Goal: Transaction & Acquisition: Purchase product/service

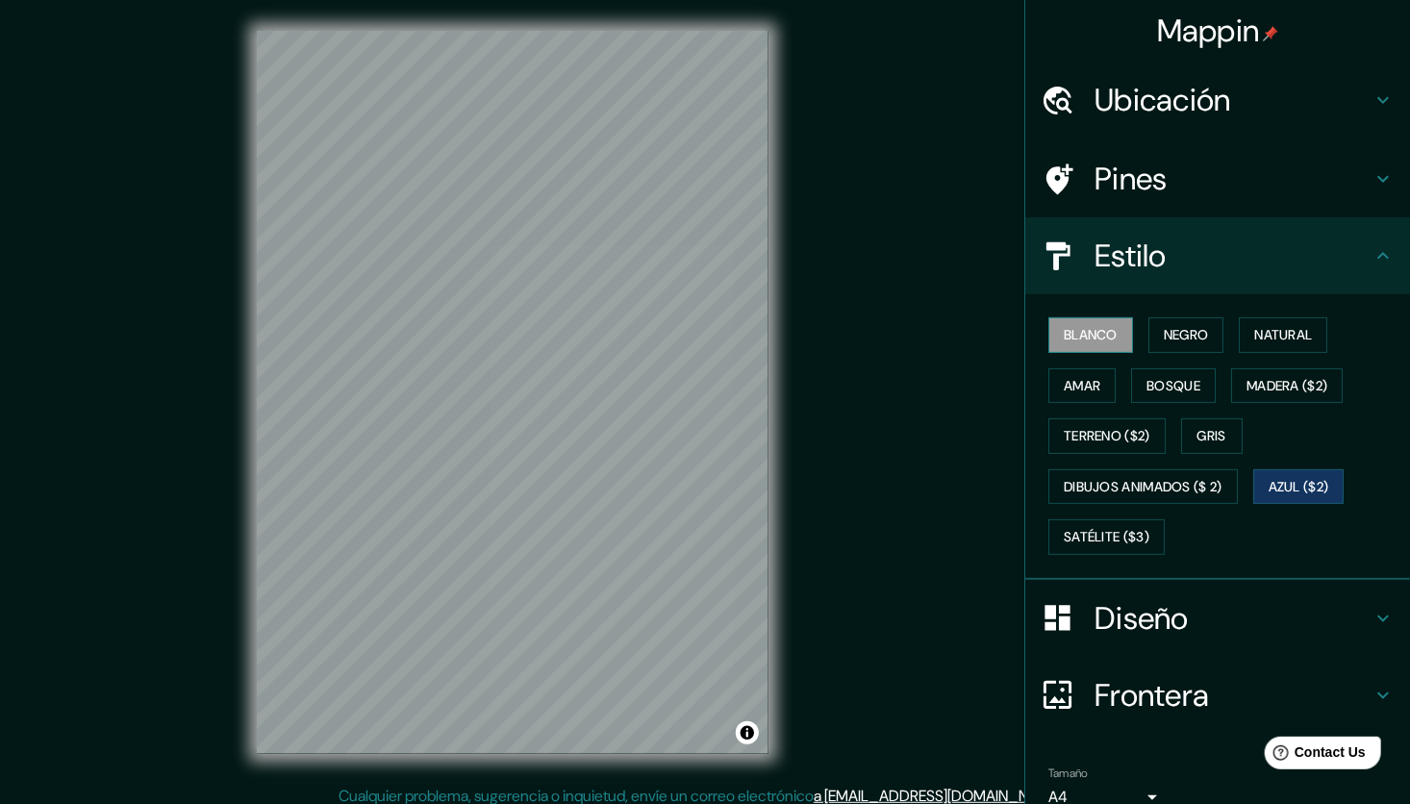
click at [1112, 334] on button "Blanco" at bounding box center [1090, 335] width 85 height 36
click at [1195, 325] on font "Negro" at bounding box center [1186, 335] width 45 height 24
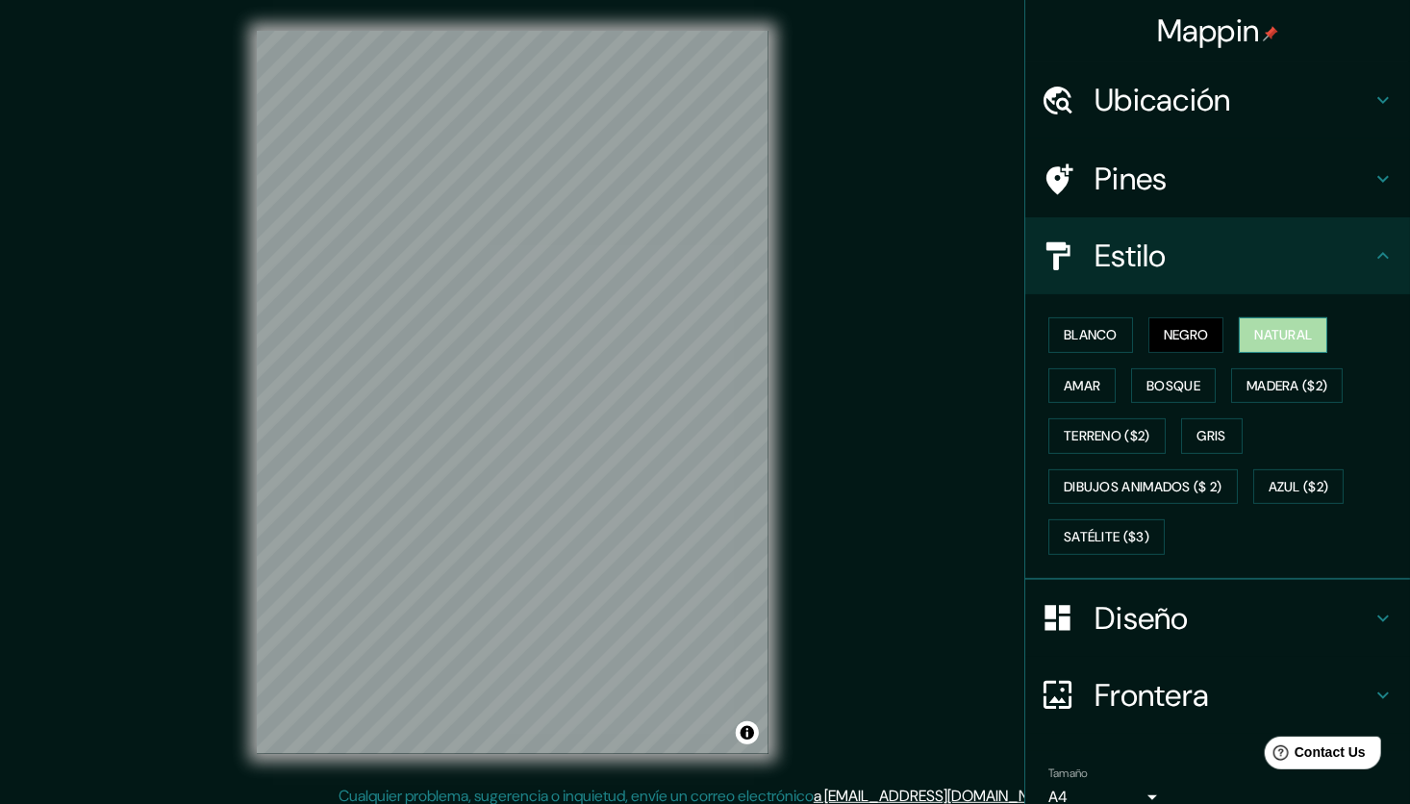
click at [1270, 319] on button "Natural" at bounding box center [1283, 335] width 88 height 36
click at [1074, 376] on font "Amar" at bounding box center [1082, 386] width 37 height 24
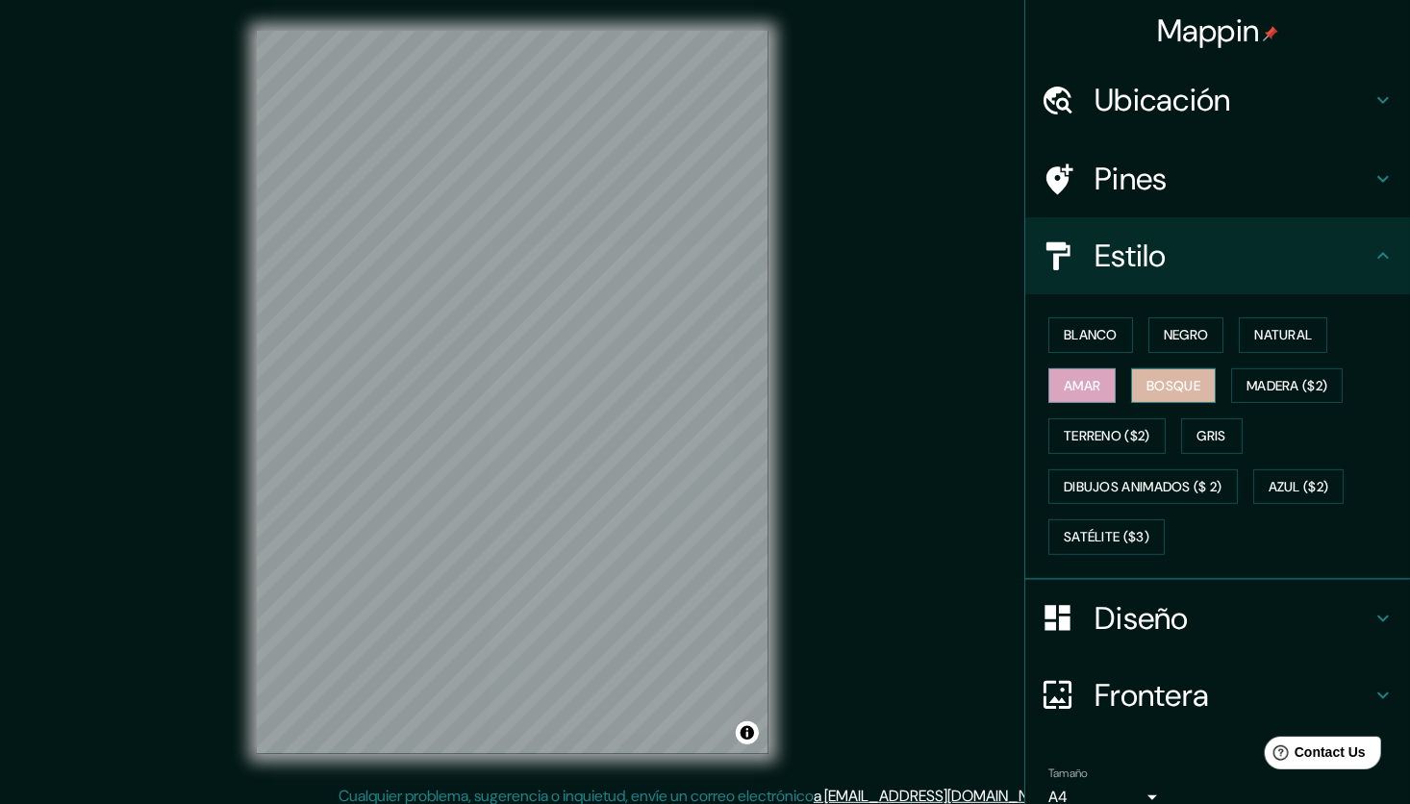
click at [1160, 380] on font "Bosque" at bounding box center [1174, 386] width 54 height 24
click at [1267, 381] on font "Madera ($2)" at bounding box center [1287, 386] width 81 height 24
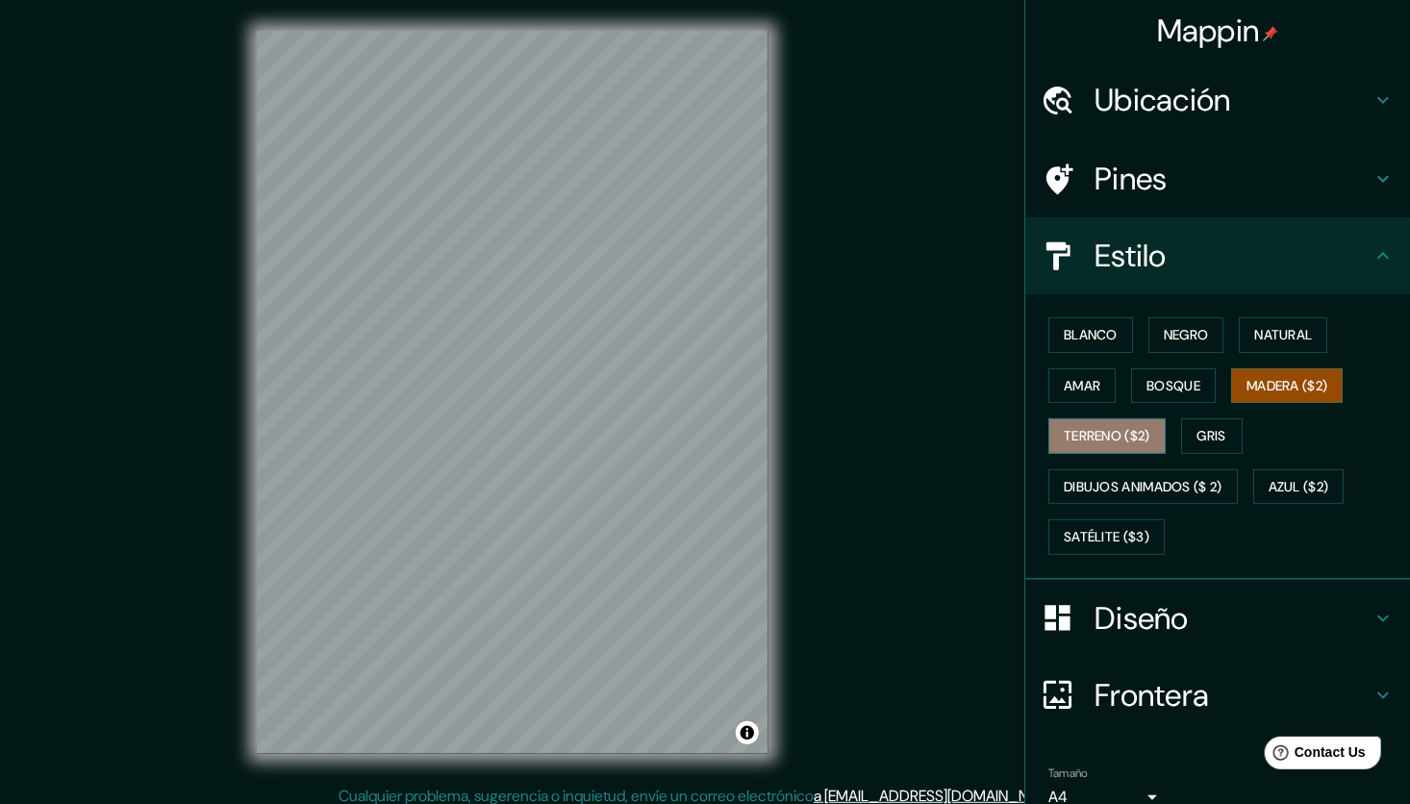
click at [1106, 428] on font "Terreno ($2)" at bounding box center [1107, 436] width 87 height 24
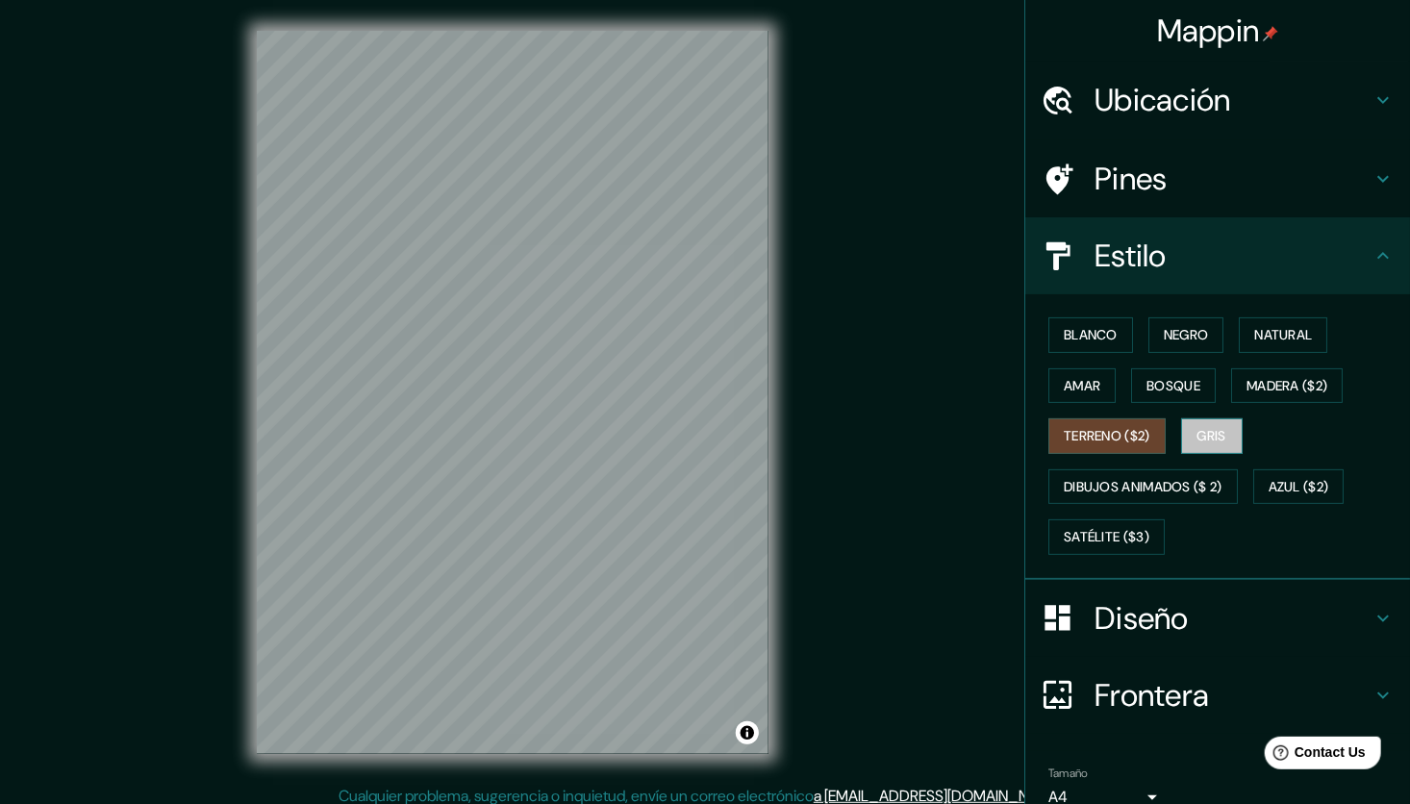
click at [1213, 432] on font "Gris" at bounding box center [1212, 436] width 29 height 24
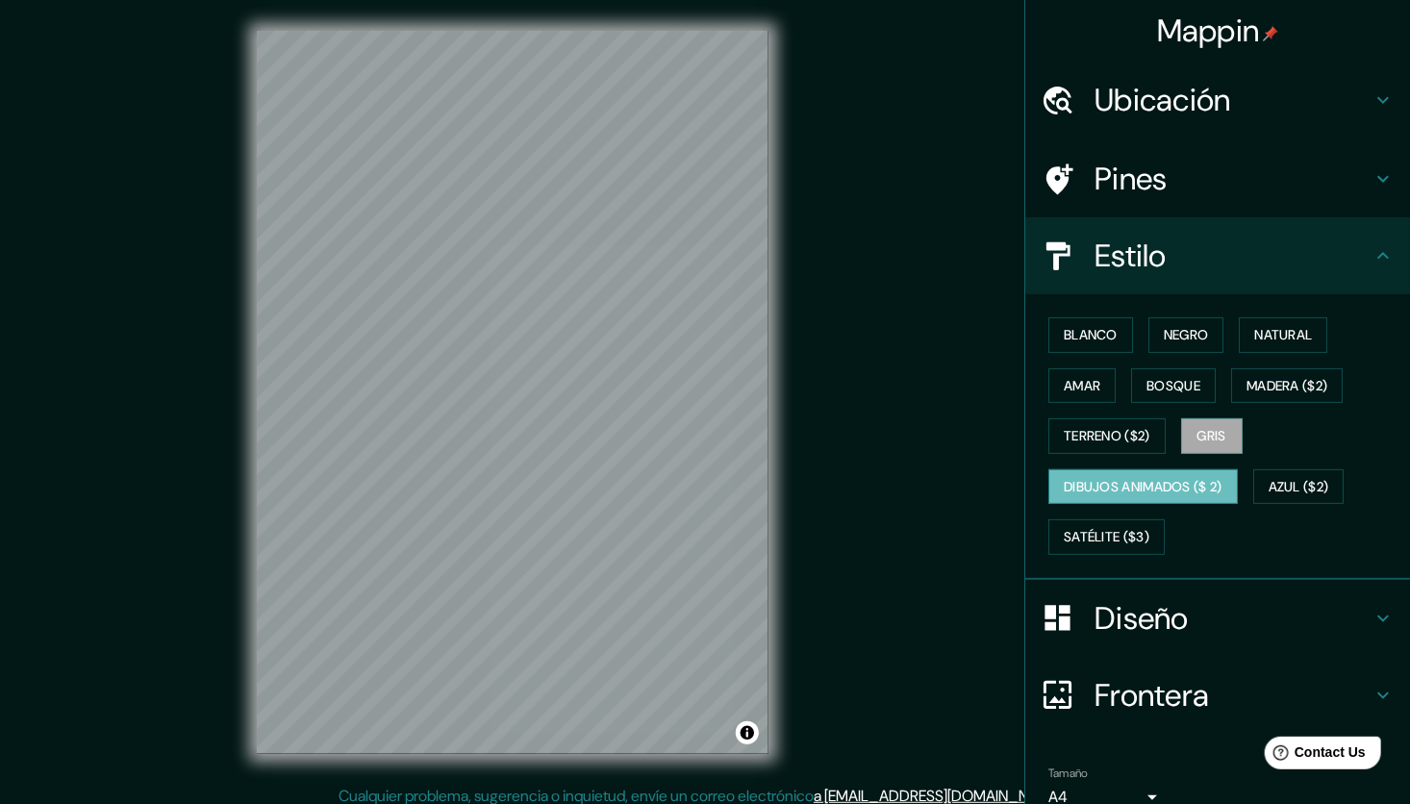
click at [1166, 486] on font "Dibujos animados ($ 2)" at bounding box center [1143, 487] width 159 height 24
click at [1306, 480] on font "Azul ($2)" at bounding box center [1299, 487] width 61 height 24
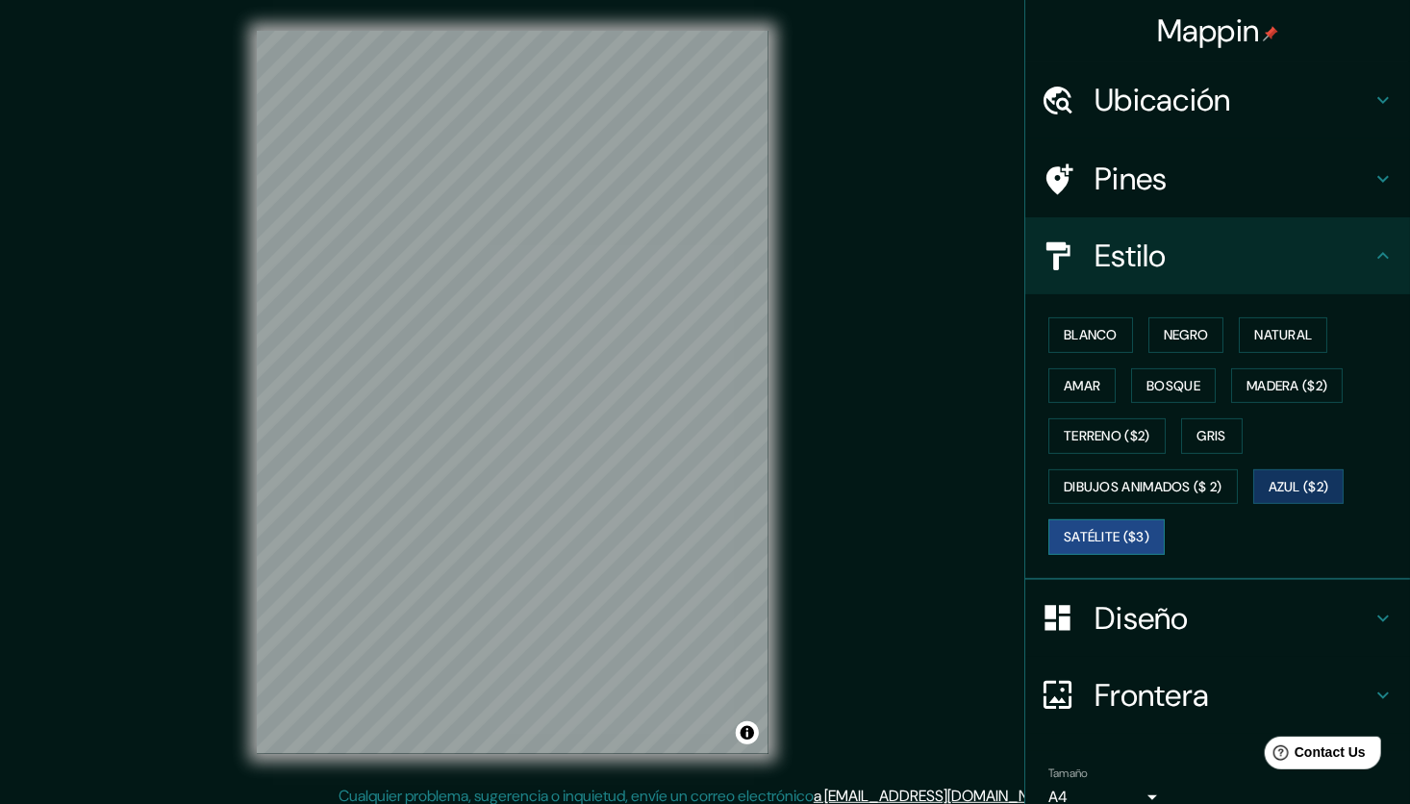
click at [1136, 532] on font "Satélite ($3)" at bounding box center [1107, 537] width 86 height 24
click at [1078, 333] on font "Blanco" at bounding box center [1091, 335] width 54 height 24
click at [1103, 519] on button "Satélite ($3)" at bounding box center [1106, 537] width 116 height 36
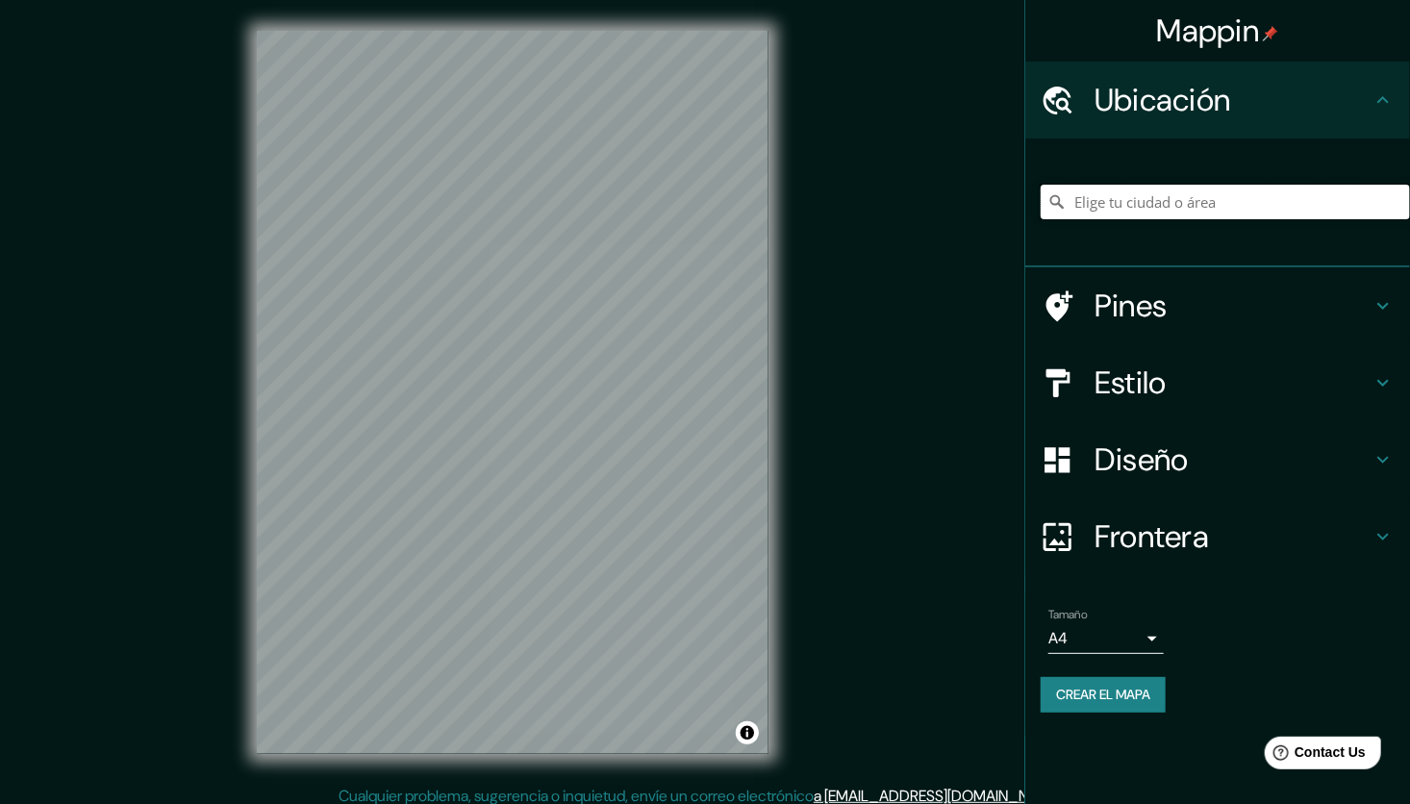
click at [1153, 198] on input "Elige tu ciudad o área" at bounding box center [1225, 202] width 369 height 35
click at [1091, 193] on input "Elige tu ciudad o área" at bounding box center [1225, 202] width 369 height 35
paste input "Quetzaltenango"
type input "Quetzaltenango, Departamento de [GEOGRAPHIC_DATA], [GEOGRAPHIC_DATA]la"
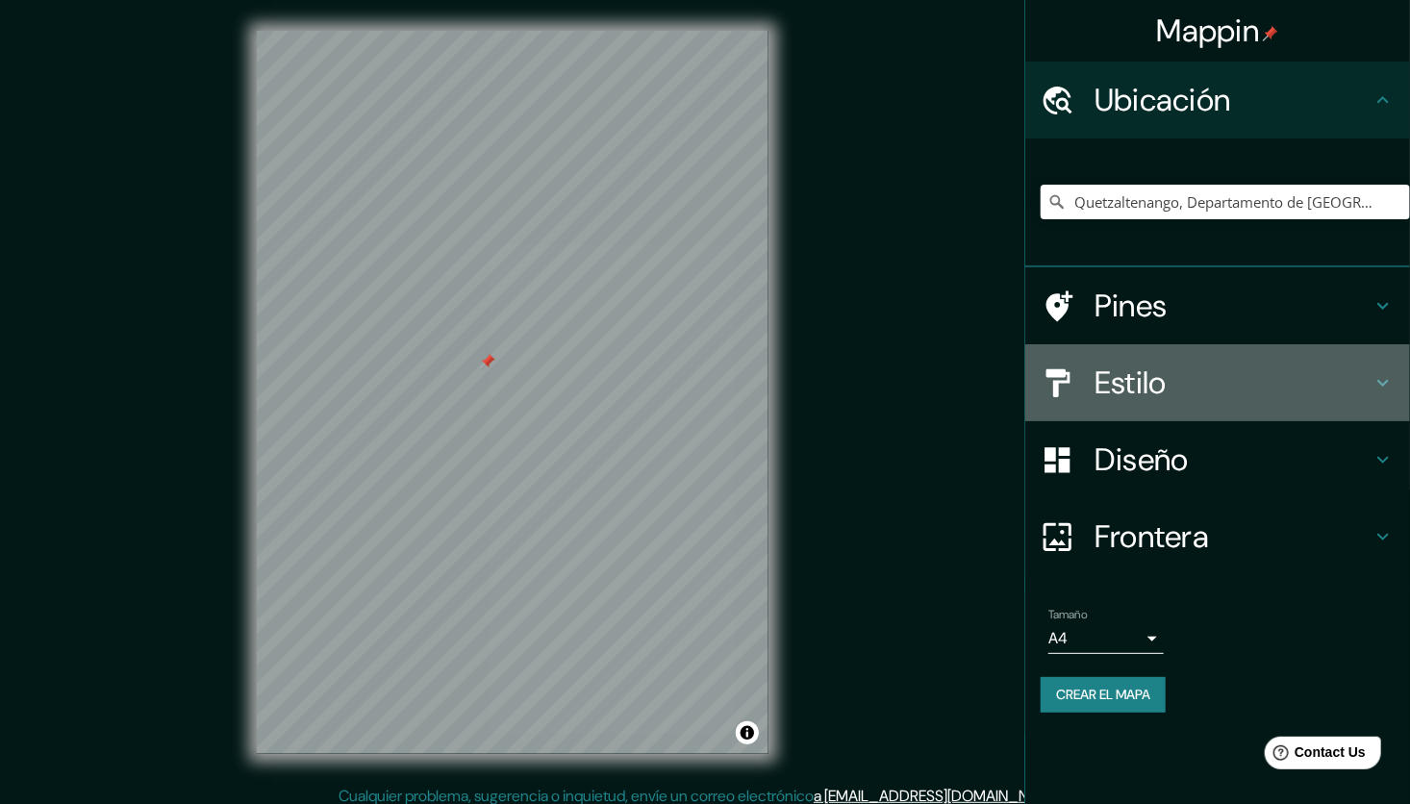
click at [1127, 365] on h4 "Estilo" at bounding box center [1233, 383] width 277 height 38
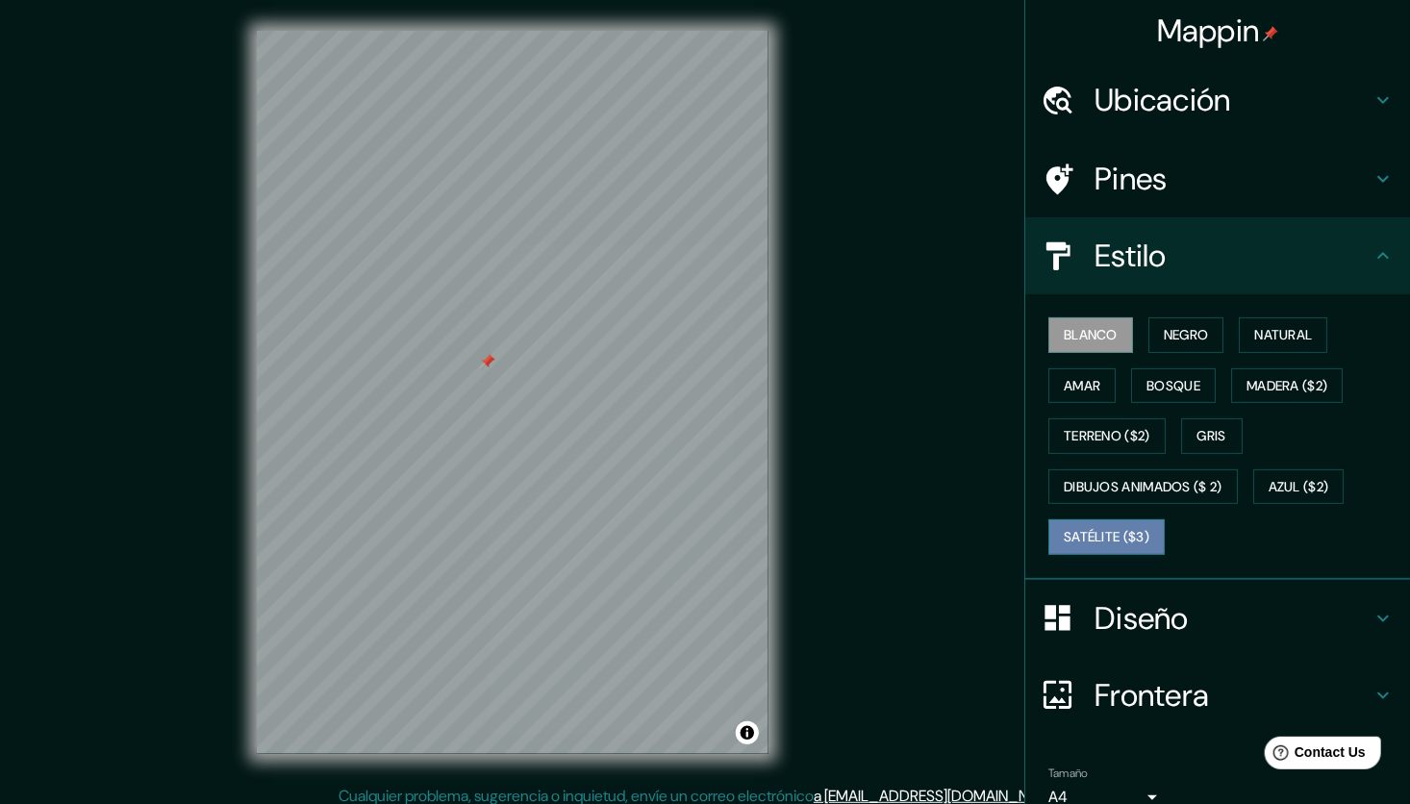
click at [1105, 534] on font "Satélite ($3)" at bounding box center [1107, 537] width 86 height 24
click at [1080, 325] on font "Blanco" at bounding box center [1091, 335] width 54 height 24
